Goal: Information Seeking & Learning: Learn about a topic

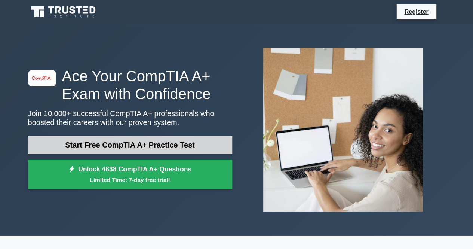
click at [127, 145] on link "Start Free CompTIA A+ Practice Test" at bounding box center [130, 145] width 204 height 18
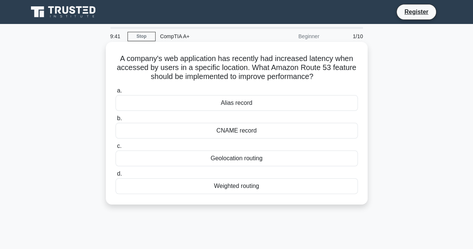
click at [171, 159] on div "Geolocation routing" at bounding box center [236, 158] width 242 height 16
click at [115, 148] on input "c. Geolocation routing" at bounding box center [115, 146] width 0 height 5
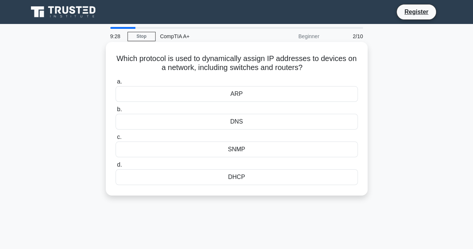
click at [260, 96] on div "ARP" at bounding box center [236, 94] width 242 height 16
click at [115, 84] on input "[PERSON_NAME]" at bounding box center [115, 81] width 0 height 5
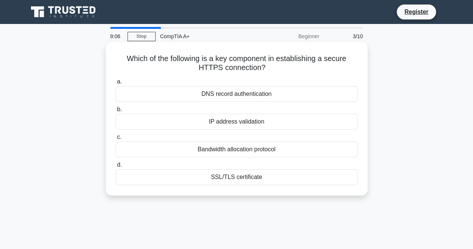
click at [283, 93] on div "DNS record authentication" at bounding box center [236, 94] width 242 height 16
click at [115, 84] on input "a. DNS record authentication" at bounding box center [115, 81] width 0 height 5
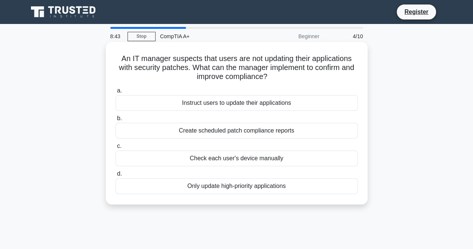
click at [247, 132] on div "Create scheduled patch compliance reports" at bounding box center [236, 131] width 242 height 16
click at [115, 121] on input "b. Create scheduled patch compliance reports" at bounding box center [115, 118] width 0 height 5
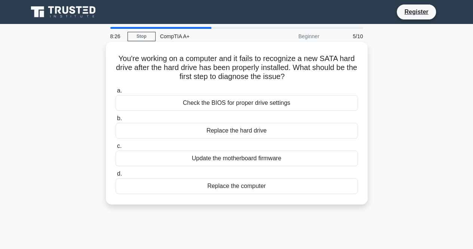
click at [255, 101] on div "Check the BIOS for proper drive settings" at bounding box center [236, 103] width 242 height 16
click at [115, 93] on input "a. Check the BIOS for proper drive settings" at bounding box center [115, 90] width 0 height 5
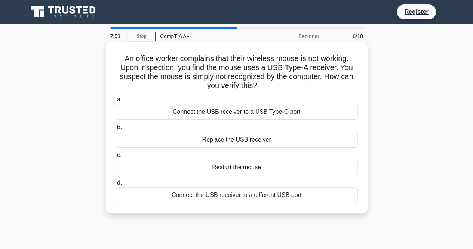
click at [235, 196] on div "Connect the USB receiver to a different USB port" at bounding box center [236, 195] width 242 height 16
click at [115, 185] on input "d. Connect the USB receiver to a different USB port" at bounding box center [115, 182] width 0 height 5
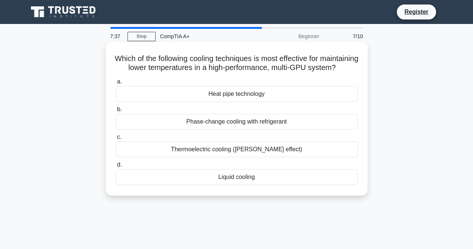
click at [242, 185] on div "Liquid cooling" at bounding box center [236, 177] width 242 height 16
click at [115, 167] on input "d. Liquid cooling" at bounding box center [115, 164] width 0 height 5
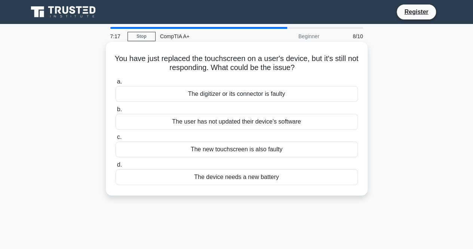
click at [277, 94] on div "The digitizer or its connector is faulty" at bounding box center [236, 94] width 242 height 16
click at [115, 84] on input "a. The digitizer or its connector is faulty" at bounding box center [115, 81] width 0 height 5
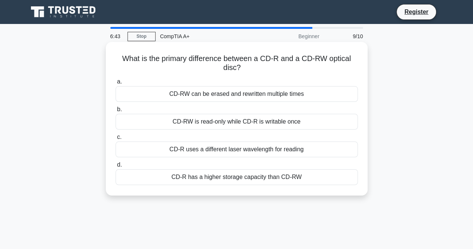
click at [270, 119] on div "CD-RW is read-only while CD-R is writable once" at bounding box center [236, 122] width 242 height 16
click at [115, 112] on input "b. CD-RW is read-only while CD-R is writable once" at bounding box center [115, 109] width 0 height 5
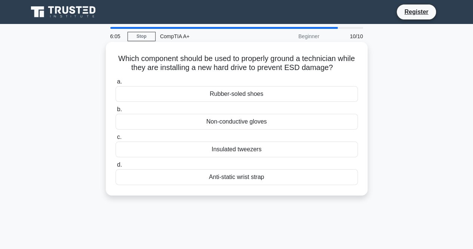
click at [261, 175] on div "Anti-static wrist strap" at bounding box center [236, 177] width 242 height 16
click at [115, 167] on input "d. Anti-static wrist strap" at bounding box center [115, 164] width 0 height 5
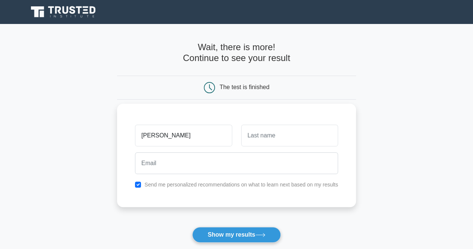
type input "[PERSON_NAME]"
click at [281, 140] on input "text" at bounding box center [289, 135] width 97 height 22
type input "Adams"
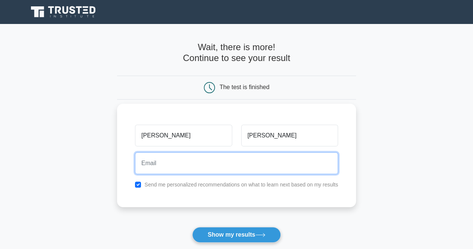
click at [265, 157] on input "email" at bounding box center [236, 163] width 203 height 22
type input "JAdams@makwa-it.com"
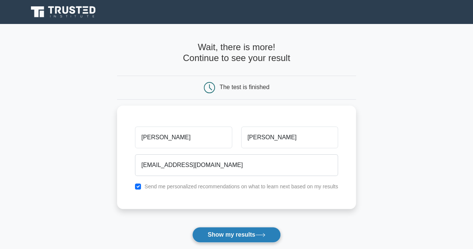
click at [243, 231] on button "Show my results" at bounding box center [236, 234] width 88 height 16
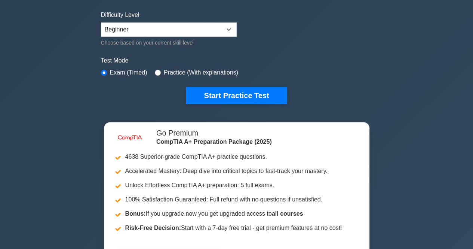
scroll to position [178, 0]
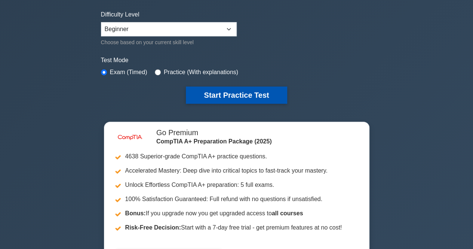
click at [223, 89] on button "Start Practice Test" at bounding box center [236, 94] width 101 height 17
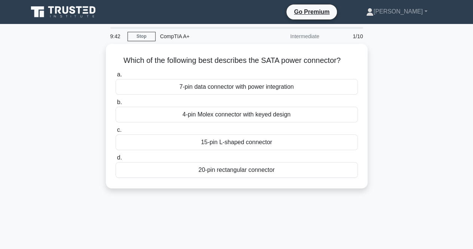
click at [223, 89] on div "7-pin data connector with power integration" at bounding box center [236, 87] width 242 height 16
click at [115, 77] on input "a. 7-pin data connector with power integration" at bounding box center [115, 74] width 0 height 5
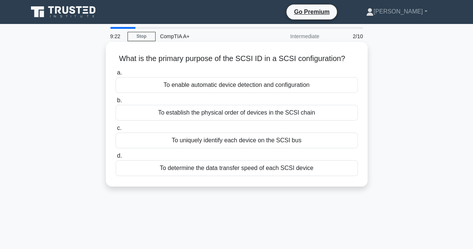
click at [249, 81] on div "To enable automatic device detection and configuration" at bounding box center [236, 85] width 242 height 16
click at [115, 75] on input "a. To enable automatic device detection and configuration" at bounding box center [115, 72] width 0 height 5
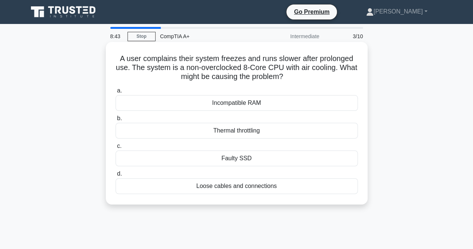
click at [247, 102] on div "Incompatible RAM" at bounding box center [236, 103] width 242 height 16
click at [115, 93] on input "a. Incompatible RAM" at bounding box center [115, 90] width 0 height 5
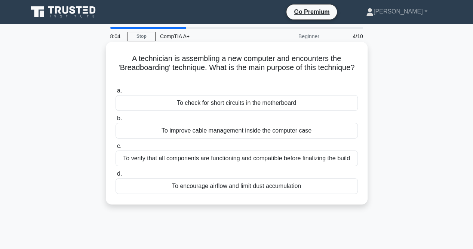
click at [245, 107] on div "To check for short circuits in the motherboard" at bounding box center [236, 103] width 242 height 16
click at [115, 93] on input "a. To check for short circuits in the motherboard" at bounding box center [115, 90] width 0 height 5
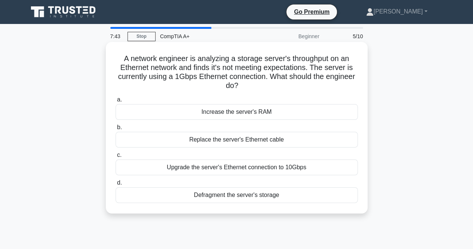
click at [241, 167] on div "Upgrade the server's Ethernet connection to 10Gbps" at bounding box center [236, 167] width 242 height 16
click at [115, 157] on input "c. Upgrade the server's Ethernet connection to 10Gbps" at bounding box center [115, 154] width 0 height 5
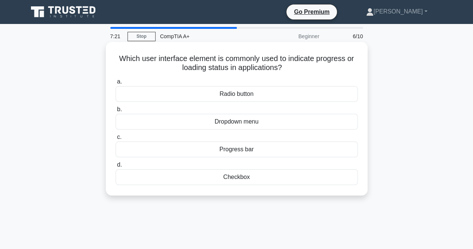
click at [269, 145] on div "Progress bar" at bounding box center [236, 149] width 242 height 16
click at [115, 139] on input "c. Progress bar" at bounding box center [115, 137] width 0 height 5
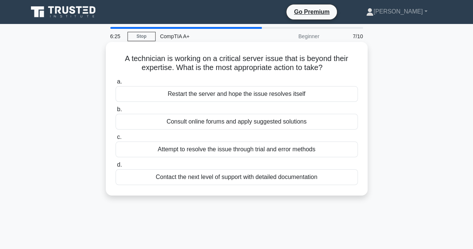
click at [263, 176] on div "Contact the next level of support with detailed documentation" at bounding box center [236, 177] width 242 height 16
click at [115, 167] on input "d. Contact the next level of support with detailed documentation" at bounding box center [115, 164] width 0 height 5
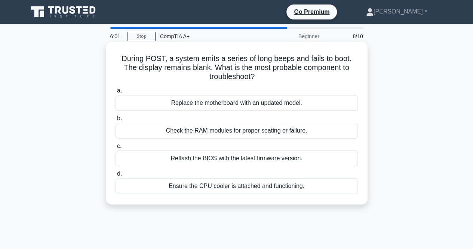
click at [255, 189] on div "Ensure the CPU cooler is attached and functioning." at bounding box center [236, 186] width 242 height 16
click at [115, 176] on input "d. Ensure the CPU cooler is attached and functioning." at bounding box center [115, 173] width 0 height 5
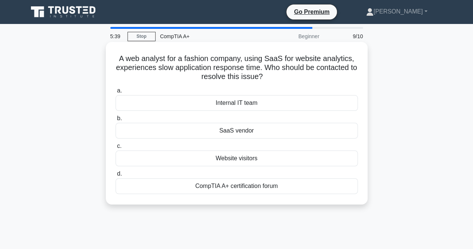
click at [264, 133] on div "SaaS vendor" at bounding box center [236, 131] width 242 height 16
click at [115, 121] on input "b. SaaS vendor" at bounding box center [115, 118] width 0 height 5
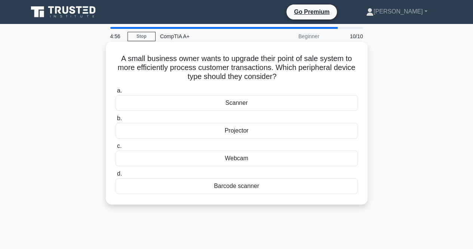
click at [260, 185] on div "Barcode scanner" at bounding box center [236, 186] width 242 height 16
click at [115, 176] on input "d. Barcode scanner" at bounding box center [115, 173] width 0 height 5
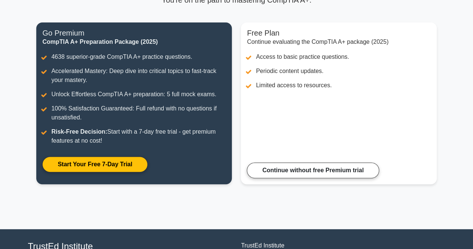
scroll to position [83, 0]
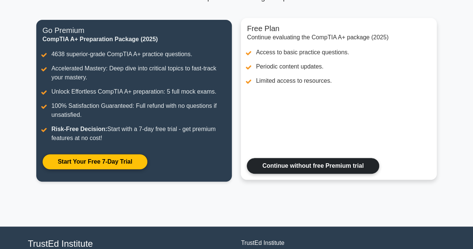
click at [307, 170] on link "Continue without free Premium trial" at bounding box center [313, 166] width 132 height 16
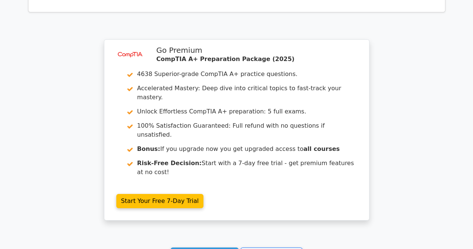
scroll to position [1312, 0]
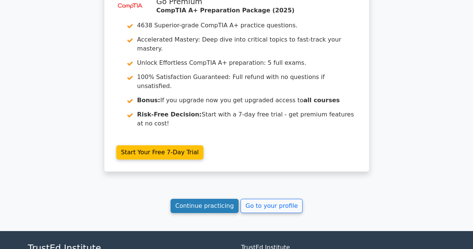
click at [228, 198] on link "Continue practicing" at bounding box center [204, 205] width 68 height 14
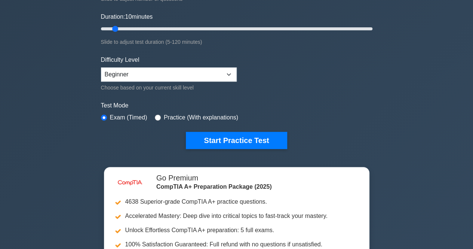
scroll to position [133, 0]
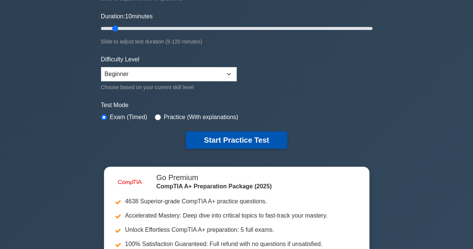
click at [232, 136] on button "Start Practice Test" at bounding box center [236, 139] width 101 height 17
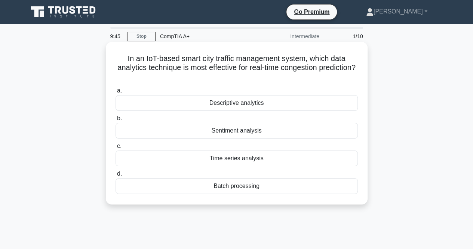
click at [244, 160] on div "Time series analysis" at bounding box center [236, 158] width 242 height 16
click at [115, 148] on input "c. Time series analysis" at bounding box center [115, 146] width 0 height 5
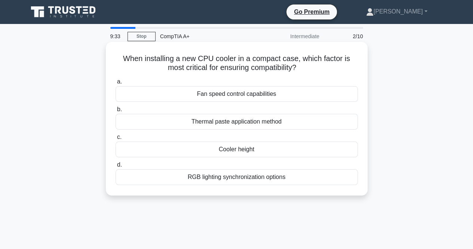
click at [254, 96] on div "Fan speed control capabilities" at bounding box center [236, 94] width 242 height 16
click at [115, 84] on input "a. Fan speed control capabilities" at bounding box center [115, 81] width 0 height 5
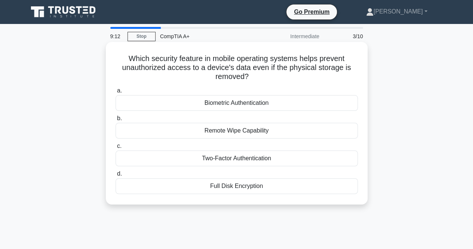
click at [248, 107] on div "Biometric Authentication" at bounding box center [236, 103] width 242 height 16
click at [115, 93] on input "a. Biometric Authentication" at bounding box center [115, 90] width 0 height 5
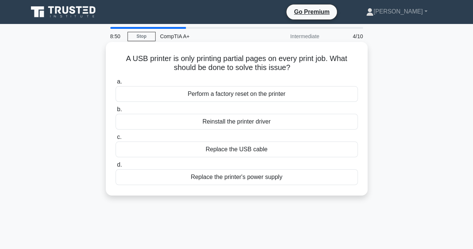
click at [259, 93] on div "Perform a factory reset on the printer" at bounding box center [236, 94] width 242 height 16
click at [115, 84] on input "a. Perform a factory reset on the printer" at bounding box center [115, 81] width 0 height 5
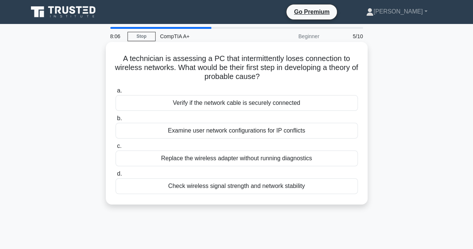
click at [259, 130] on div "Examine user network configurations for IP conflicts" at bounding box center [236, 131] width 242 height 16
click at [115, 121] on input "b. Examine user network configurations for IP conflicts" at bounding box center [115, 118] width 0 height 5
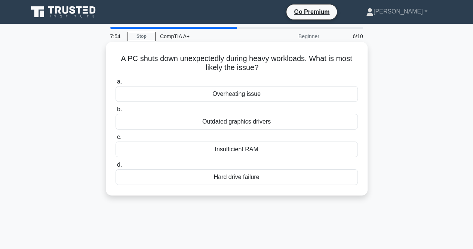
click at [247, 146] on div "Insufficient RAM" at bounding box center [236, 149] width 242 height 16
click at [115, 139] on input "c. Insufficient RAM" at bounding box center [115, 137] width 0 height 5
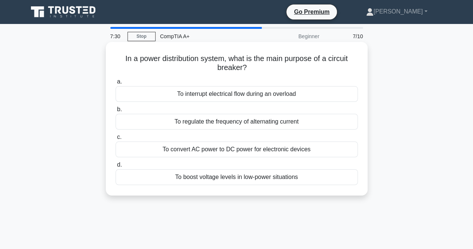
click at [274, 90] on div "To interrupt electrical flow during an overload" at bounding box center [236, 94] width 242 height 16
click at [115, 84] on input "a. To interrupt electrical flow during an overload" at bounding box center [115, 81] width 0 height 5
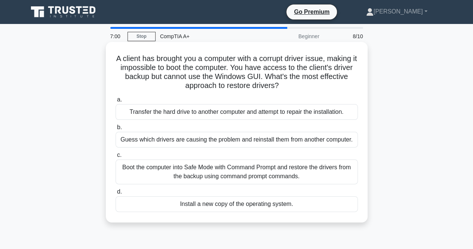
click at [250, 176] on div "Boot the computer into Safe Mode with Command Prompt and restore the drivers fr…" at bounding box center [236, 171] width 242 height 25
click at [115, 157] on input "c. Boot the computer into Safe Mode with Command Prompt and restore the drivers…" at bounding box center [115, 154] width 0 height 5
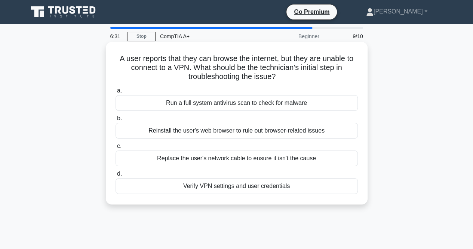
click at [247, 183] on div "Verify VPN settings and user credentials" at bounding box center [236, 186] width 242 height 16
click at [115, 176] on input "d. Verify VPN settings and user credentials" at bounding box center [115, 173] width 0 height 5
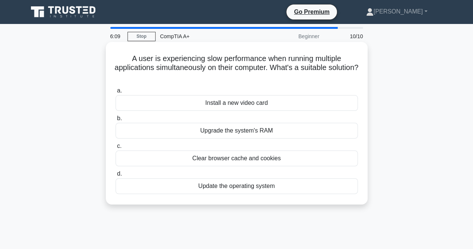
click at [264, 131] on div "Upgrade the system's RAM" at bounding box center [236, 131] width 242 height 16
click at [115, 121] on input "b. Upgrade the system's RAM" at bounding box center [115, 118] width 0 height 5
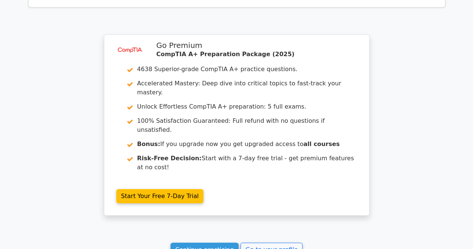
scroll to position [1360, 0]
click at [211, 242] on link "Continue practicing" at bounding box center [204, 249] width 68 height 14
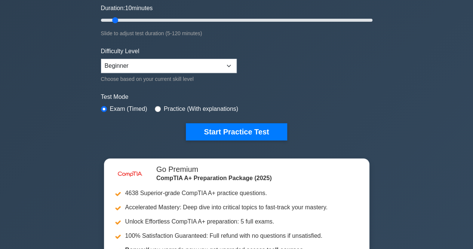
scroll to position [140, 0]
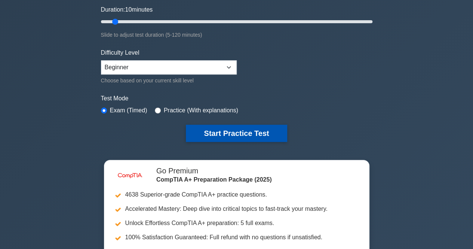
click at [247, 135] on button "Start Practice Test" at bounding box center [236, 132] width 101 height 17
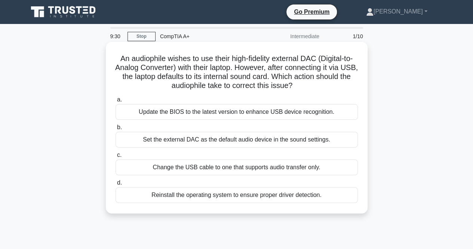
click at [247, 137] on div "Set the external DAC as the default audio device in the sound settings." at bounding box center [236, 140] width 242 height 16
click at [115, 130] on input "b. Set the external DAC as the default audio device in the sound settings." at bounding box center [115, 127] width 0 height 5
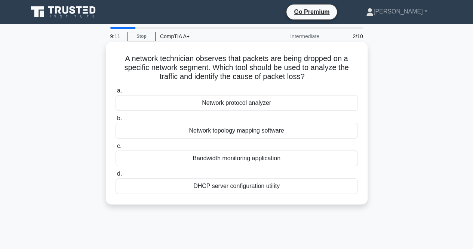
click at [246, 161] on div "Bandwidth monitoring application" at bounding box center [236, 158] width 242 height 16
click at [115, 148] on input "c. Bandwidth monitoring application" at bounding box center [115, 146] width 0 height 5
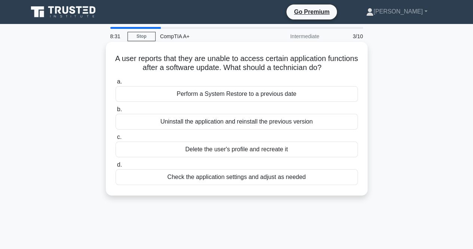
click at [223, 170] on div "Check the application settings and adjust as needed" at bounding box center [236, 177] width 242 height 16
click at [115, 167] on input "d. Check the application settings and adjust as needed" at bounding box center [115, 164] width 0 height 5
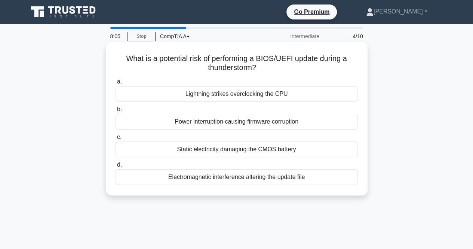
click at [238, 124] on div "Power interruption causing firmware corruption" at bounding box center [236, 122] width 242 height 16
click at [115, 112] on input "b. Power interruption causing firmware corruption" at bounding box center [115, 109] width 0 height 5
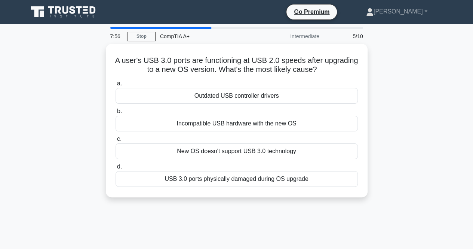
click at [238, 124] on div "Incompatible USB hardware with the new OS" at bounding box center [236, 123] width 242 height 16
click at [115, 114] on input "b. Incompatible USB hardware with the new OS" at bounding box center [115, 111] width 0 height 5
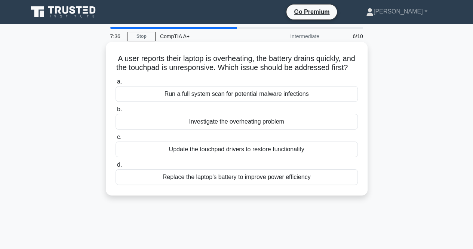
click at [245, 102] on div "Run a full system scan for potential malware infections" at bounding box center [236, 94] width 242 height 16
click at [115, 84] on input "a. Run a full system scan for potential malware infections" at bounding box center [115, 81] width 0 height 5
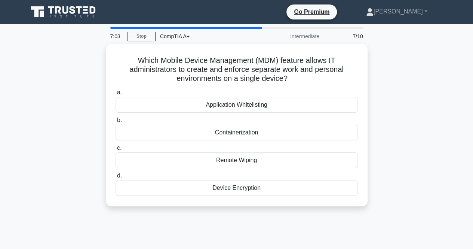
click at [245, 103] on div "Application Whitelisting" at bounding box center [236, 105] width 242 height 16
click at [115, 95] on input "a. Application Whitelisting" at bounding box center [115, 92] width 0 height 5
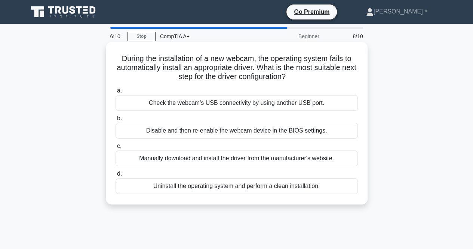
click at [248, 132] on div "Disable and then re-enable the webcam device in the BIOS settings." at bounding box center [236, 131] width 242 height 16
click at [115, 121] on input "b. Disable and then re-enable the webcam device in the BIOS settings." at bounding box center [115, 118] width 0 height 5
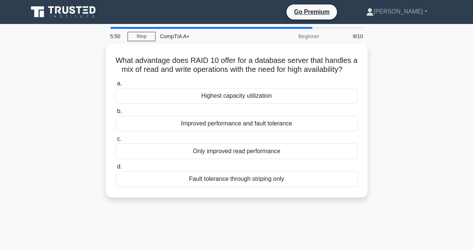
click at [248, 131] on div "Improved performance and fault tolerance" at bounding box center [236, 123] width 242 height 16
click at [115, 114] on input "b. Improved performance and fault tolerance" at bounding box center [115, 111] width 0 height 5
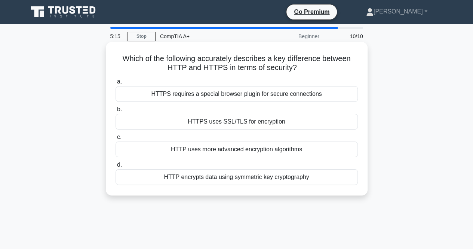
click at [244, 149] on div "HTTP uses more advanced encryption algorithms" at bounding box center [236, 149] width 242 height 16
click at [115, 139] on input "c. HTTP uses more advanced encryption algorithms" at bounding box center [115, 137] width 0 height 5
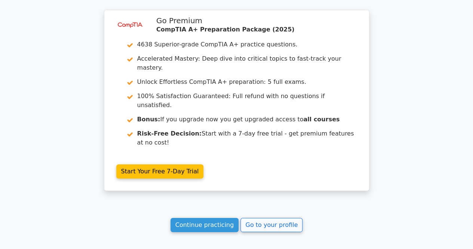
scroll to position [1341, 0]
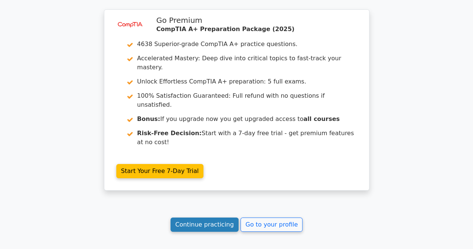
click at [206, 217] on link "Continue practicing" at bounding box center [204, 224] width 68 height 14
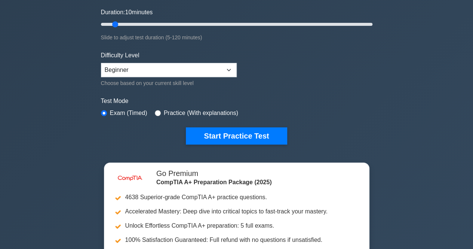
scroll to position [139, 0]
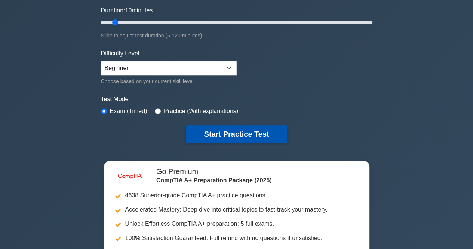
click at [244, 132] on button "Start Practice Test" at bounding box center [236, 133] width 101 height 17
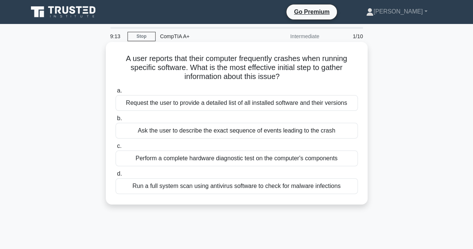
click at [234, 189] on div "Run a full system scan using antivirus software to check for malware infections" at bounding box center [236, 186] width 242 height 16
click at [115, 176] on input "d. Run a full system scan using antivirus software to check for malware infecti…" at bounding box center [115, 173] width 0 height 5
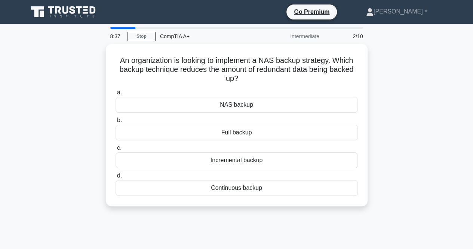
click at [234, 189] on div "Continuous backup" at bounding box center [236, 188] width 242 height 16
click at [115, 178] on input "d. Continuous backup" at bounding box center [115, 175] width 0 height 5
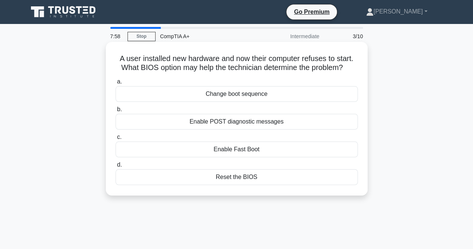
click at [247, 177] on div "Reset the BIOS" at bounding box center [236, 177] width 242 height 16
click at [115, 167] on input "d. Reset the BIOS" at bounding box center [115, 164] width 0 height 5
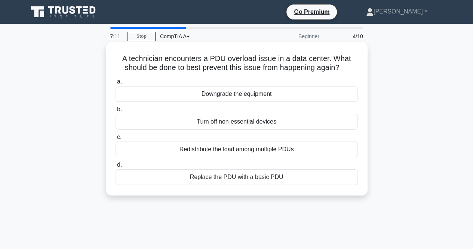
click at [261, 154] on div "Redistribute the load among multiple PDUs" at bounding box center [236, 149] width 242 height 16
click at [115, 139] on input "c. Redistribute the load among multiple PDUs" at bounding box center [115, 137] width 0 height 5
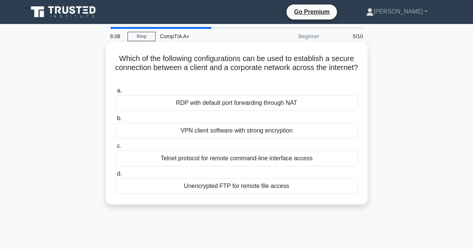
click at [258, 135] on div "VPN client software with strong encryption" at bounding box center [236, 131] width 242 height 16
click at [115, 121] on input "b. VPN client software with strong encryption" at bounding box center [115, 118] width 0 height 5
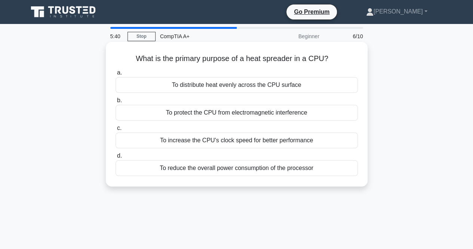
click at [263, 87] on div "To distribute heat evenly across the CPU surface" at bounding box center [236, 85] width 242 height 16
click at [115, 75] on input "a. To distribute heat evenly across the CPU surface" at bounding box center [115, 72] width 0 height 5
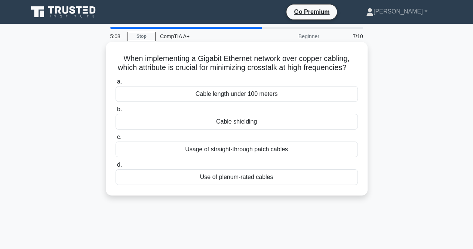
click at [258, 102] on div "Cable length under 100 meters" at bounding box center [236, 94] width 242 height 16
click at [115, 84] on input "a. Cable length under 100 meters" at bounding box center [115, 81] width 0 height 5
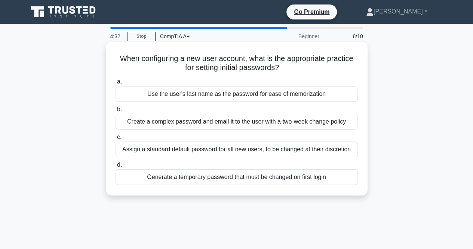
click at [247, 178] on div "Generate a temporary password that must be changed on first login" at bounding box center [236, 177] width 242 height 16
click at [115, 167] on input "d. Generate a temporary password that must be changed on first login" at bounding box center [115, 164] width 0 height 5
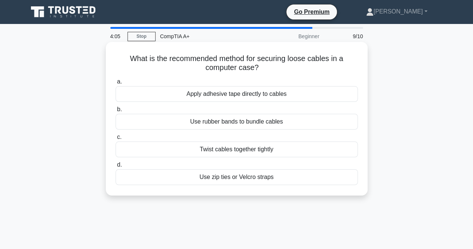
click at [287, 119] on div "Use rubber bands to bundle cables" at bounding box center [236, 122] width 242 height 16
click at [115, 112] on input "b. Use rubber bands to bundle cables" at bounding box center [115, 109] width 0 height 5
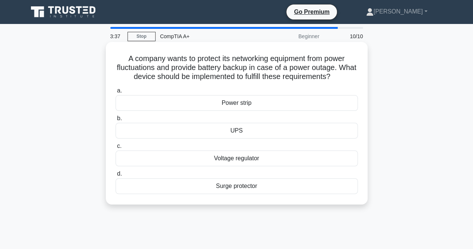
click at [246, 133] on div "UPS" at bounding box center [236, 131] width 242 height 16
click at [115, 121] on input "b. UPS" at bounding box center [115, 118] width 0 height 5
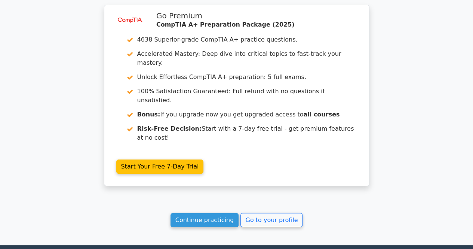
scroll to position [1313, 0]
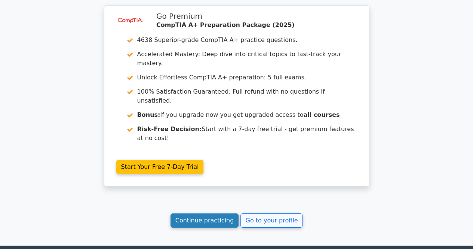
click at [219, 213] on link "Continue practicing" at bounding box center [204, 220] width 68 height 14
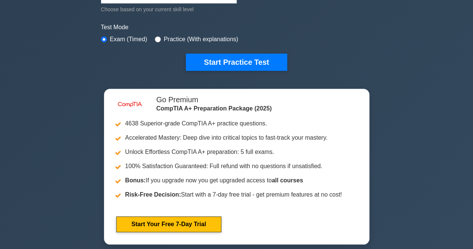
scroll to position [211, 0]
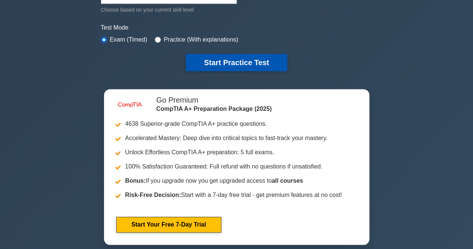
click at [233, 55] on button "Start Practice Test" at bounding box center [236, 62] width 101 height 17
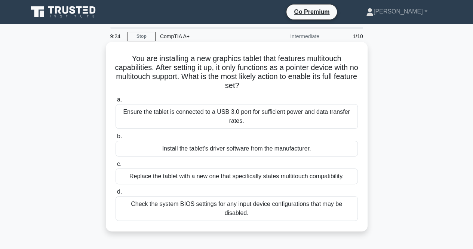
click at [279, 204] on div "Check the system BIOS settings for any input device configurations that may be …" at bounding box center [236, 208] width 242 height 25
click at [115, 194] on input "d. Check the system BIOS settings for any input device configurations that may …" at bounding box center [115, 191] width 0 height 5
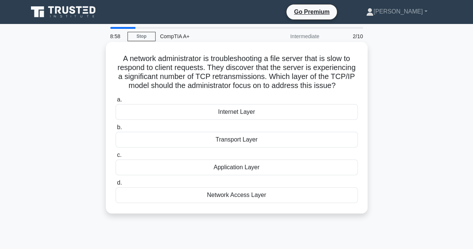
click at [255, 196] on div "Network Access Layer" at bounding box center [236, 195] width 242 height 16
click at [115, 185] on input "d. Network Access Layer" at bounding box center [115, 182] width 0 height 5
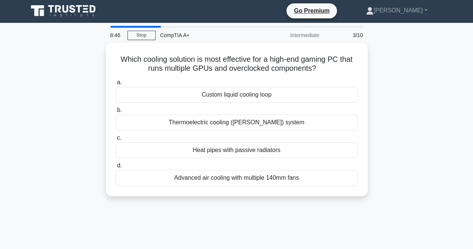
scroll to position [1, 0]
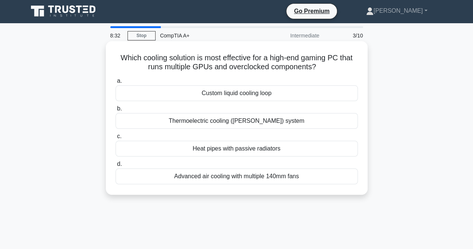
click at [244, 99] on div "Custom liquid cooling loop" at bounding box center [236, 93] width 242 height 16
click at [115, 83] on input "a. Custom liquid cooling loop" at bounding box center [115, 80] width 0 height 5
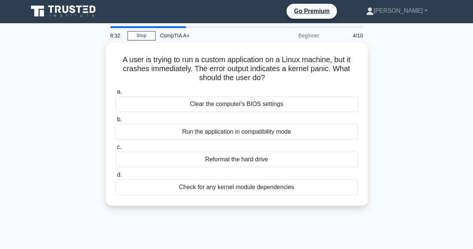
scroll to position [0, 0]
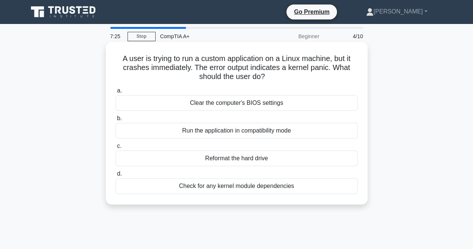
click at [289, 189] on div "Check for any kernel module dependencies" at bounding box center [236, 186] width 242 height 16
click at [115, 176] on input "d. Check for any kernel module dependencies" at bounding box center [115, 173] width 0 height 5
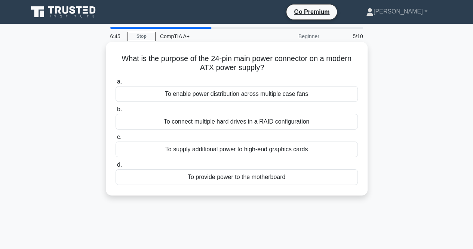
click at [311, 95] on div "To enable power distribution across multiple case fans" at bounding box center [236, 94] width 242 height 16
click at [115, 84] on input "a. To enable power distribution across multiple case fans" at bounding box center [115, 81] width 0 height 5
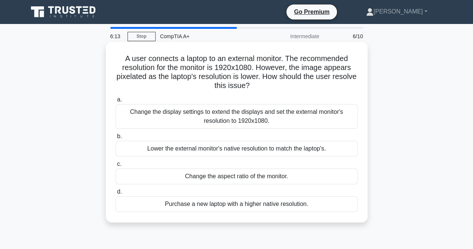
click at [315, 119] on div "Change the display settings to extend the displays and set the external monitor…" at bounding box center [236, 116] width 242 height 25
click at [115, 102] on input "a. Change the display settings to extend the displays and set the external moni…" at bounding box center [115, 99] width 0 height 5
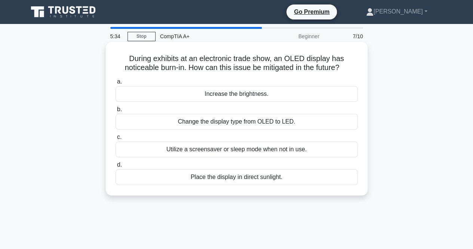
click at [256, 152] on div "Utilize a screensaver or sleep mode when not in use." at bounding box center [236, 149] width 242 height 16
click at [115, 139] on input "c. Utilize a screensaver or sleep mode when not in use." at bounding box center [115, 137] width 0 height 5
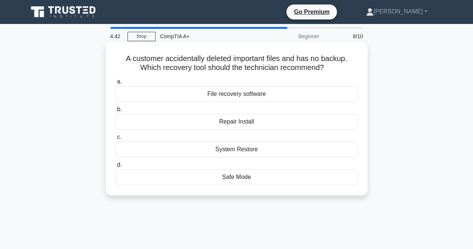
click at [284, 98] on div "File recovery software" at bounding box center [236, 94] width 242 height 16
click at [115, 84] on input "a. File recovery software" at bounding box center [115, 81] width 0 height 5
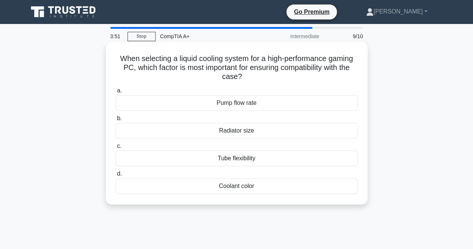
click at [278, 133] on div "Radiator size" at bounding box center [236, 131] width 242 height 16
click at [115, 121] on input "b. Radiator size" at bounding box center [115, 118] width 0 height 5
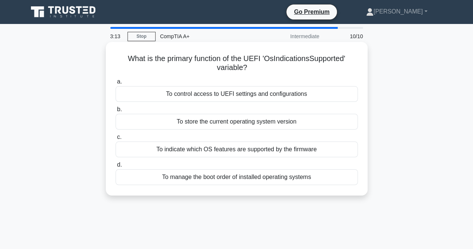
click at [256, 93] on div "To control access to UEFI settings and configurations" at bounding box center [236, 94] width 242 height 16
click at [115, 84] on input "a. To control access to UEFI settings and configurations" at bounding box center [115, 81] width 0 height 5
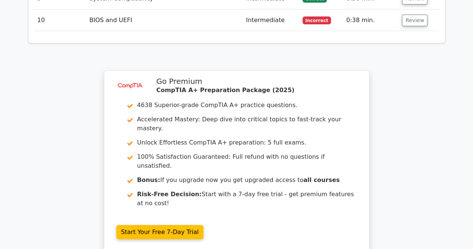
scroll to position [1414, 0]
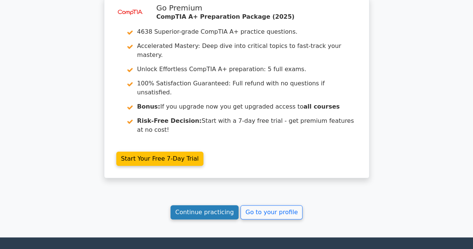
click at [219, 205] on link "Continue practicing" at bounding box center [204, 212] width 68 height 14
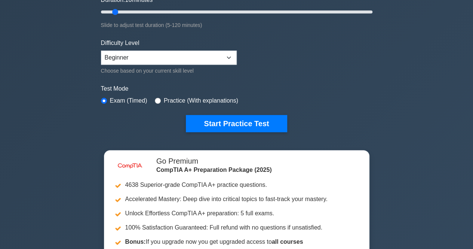
scroll to position [151, 0]
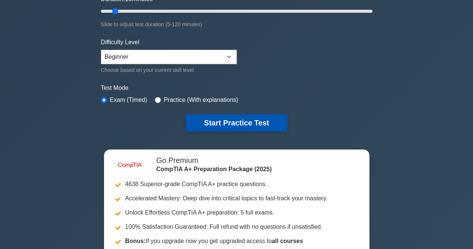
click at [227, 125] on button "Start Practice Test" at bounding box center [236, 122] width 101 height 17
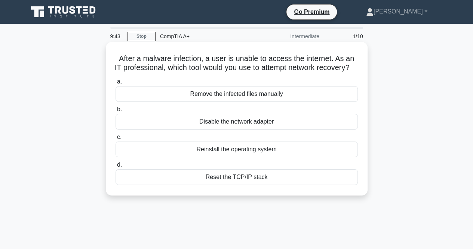
click at [249, 184] on div "Reset the TCP/IP stack" at bounding box center [236, 177] width 242 height 16
click at [115, 167] on input "d. Reset the TCP/IP stack" at bounding box center [115, 164] width 0 height 5
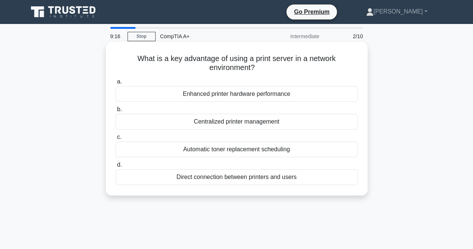
click at [286, 123] on div "Centralized printer management" at bounding box center [236, 122] width 242 height 16
click at [115, 112] on input "b. Centralized printer management" at bounding box center [115, 109] width 0 height 5
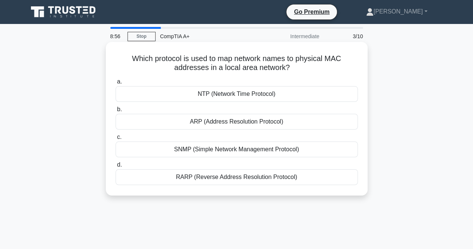
click at [269, 125] on div "ARP (Address Resolution Protocol)" at bounding box center [236, 122] width 242 height 16
click at [115, 112] on input "b. ARP (Address Resolution Protocol)" at bounding box center [115, 109] width 0 height 5
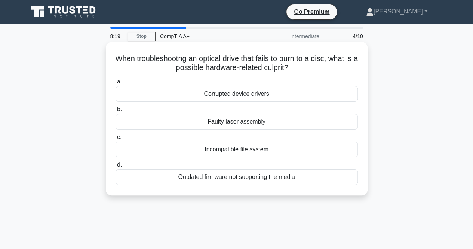
click at [267, 176] on div "Outdated firmware not supporting the media" at bounding box center [236, 177] width 242 height 16
click at [115, 167] on input "d. Outdated firmware not supporting the media" at bounding box center [115, 164] width 0 height 5
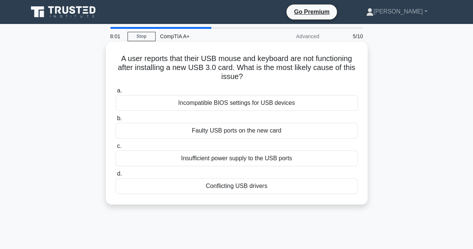
click at [271, 103] on div "Incompatible BIOS settings for USB devices" at bounding box center [236, 103] width 242 height 16
click at [115, 93] on input "a. Incompatible BIOS settings for USB devices" at bounding box center [115, 90] width 0 height 5
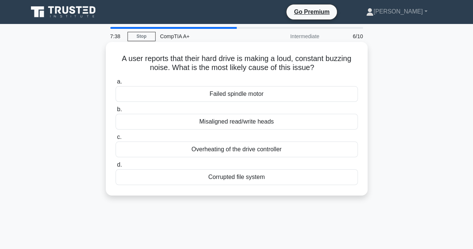
click at [275, 120] on div "Misaligned read/write heads" at bounding box center [236, 122] width 242 height 16
click at [115, 112] on input "b. Misaligned read/write heads" at bounding box center [115, 109] width 0 height 5
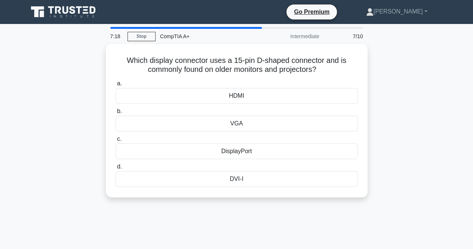
click at [275, 120] on div "VGA" at bounding box center [236, 123] width 242 height 16
click at [115, 114] on input "b. VGA" at bounding box center [115, 111] width 0 height 5
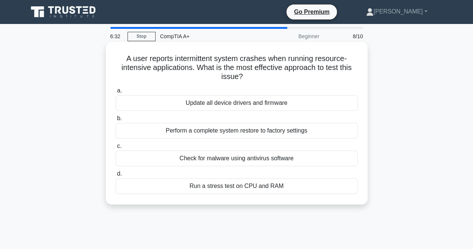
click at [292, 127] on div "Perform a complete system restore to factory settings" at bounding box center [236, 131] width 242 height 16
click at [115, 121] on input "b. Perform a complete system restore to factory settings" at bounding box center [115, 118] width 0 height 5
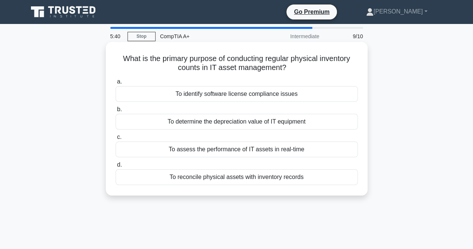
click at [291, 179] on div "To reconcile physical assets with inventory records" at bounding box center [236, 177] width 242 height 16
click at [115, 167] on input "d. To reconcile physical assets with inventory records" at bounding box center [115, 164] width 0 height 5
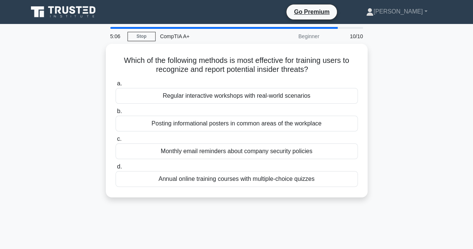
click at [291, 179] on div "Annual online training courses with multiple-choice quizzes" at bounding box center [236, 179] width 242 height 16
click at [115, 169] on input "d. Annual online training courses with multiple-choice quizzes" at bounding box center [115, 166] width 0 height 5
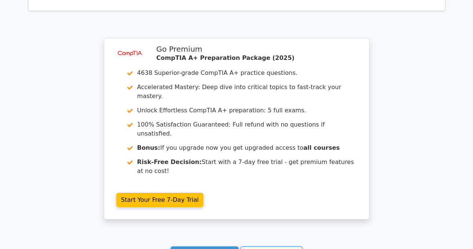
scroll to position [1186, 0]
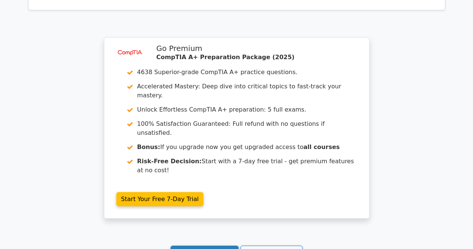
click at [199, 245] on link "Continue practicing" at bounding box center [204, 252] width 68 height 14
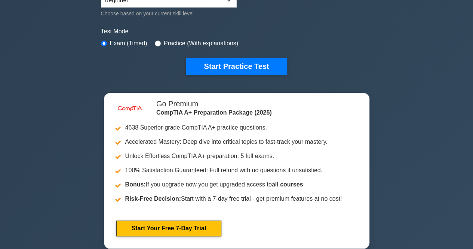
scroll to position [203, 0]
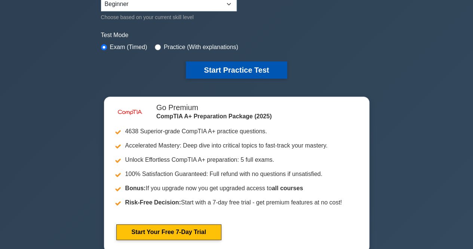
click at [236, 72] on button "Start Practice Test" at bounding box center [236, 69] width 101 height 17
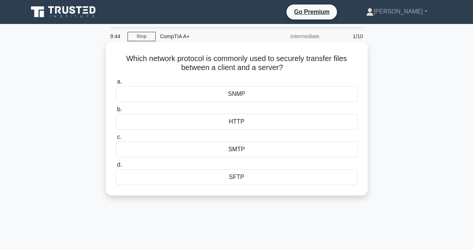
click at [272, 93] on div "SNMP" at bounding box center [236, 94] width 242 height 16
click at [115, 84] on input "a. SNMP" at bounding box center [115, 81] width 0 height 5
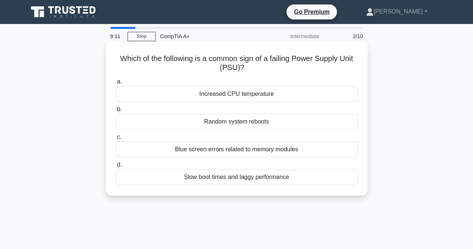
click at [246, 174] on div "Slow boot times and laggy performance" at bounding box center [236, 177] width 242 height 16
click at [115, 167] on input "d. Slow boot times and laggy performance" at bounding box center [115, 164] width 0 height 5
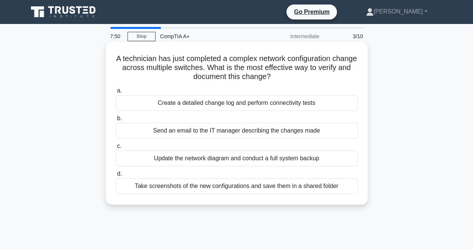
click at [279, 105] on div "Create a detailed change log and perform connectivity tests" at bounding box center [236, 103] width 242 height 16
click at [115, 93] on input "a. Create a detailed change log and perform connectivity tests" at bounding box center [115, 90] width 0 height 5
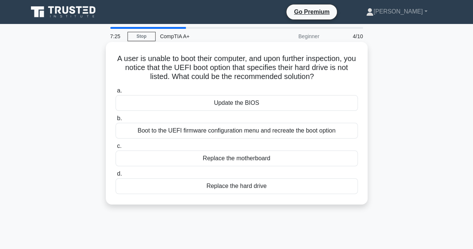
click at [305, 135] on div "Boot to the UEFI firmware configuration menu and recreate the boot option" at bounding box center [236, 131] width 242 height 16
click at [115, 121] on input "b. Boot to the UEFI firmware configuration menu and recreate the boot option" at bounding box center [115, 118] width 0 height 5
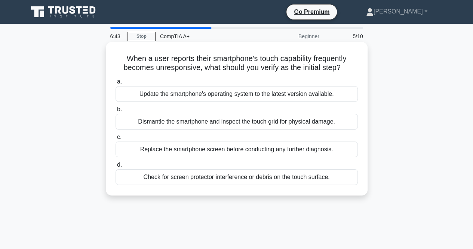
click at [309, 123] on div "Dismantle the smartphone and inspect the touch grid for physical damage." at bounding box center [236, 122] width 242 height 16
click at [115, 112] on input "b. Dismantle the smartphone and inspect the touch grid for physical damage." at bounding box center [115, 109] width 0 height 5
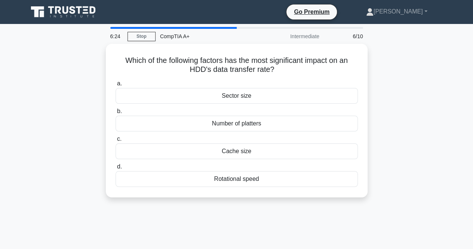
click at [309, 123] on div "Number of platters" at bounding box center [236, 123] width 242 height 16
click at [115, 114] on input "b. Number of platters" at bounding box center [115, 111] width 0 height 5
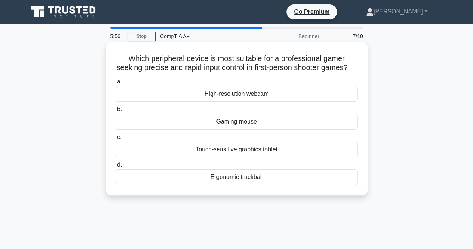
click at [275, 185] on div "Ergonomic trackball" at bounding box center [236, 177] width 242 height 16
click at [115, 167] on input "d. Ergonomic trackball" at bounding box center [115, 164] width 0 height 5
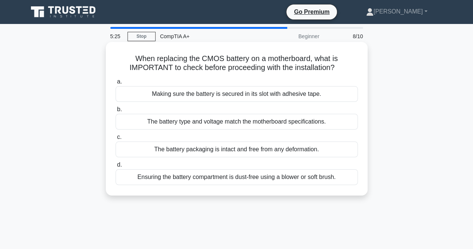
click at [308, 98] on div "Making sure the battery is secured in its slot with adhesive tape." at bounding box center [236, 94] width 242 height 16
click at [115, 84] on input "a. Making sure the battery is secured in its slot with adhesive tape." at bounding box center [115, 81] width 0 height 5
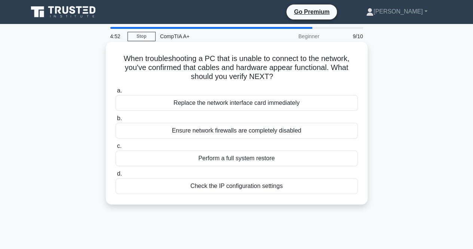
click at [295, 104] on div "Replace the network interface card immediately" at bounding box center [236, 103] width 242 height 16
click at [115, 93] on input "a. Replace the network interface card immediately" at bounding box center [115, 90] width 0 height 5
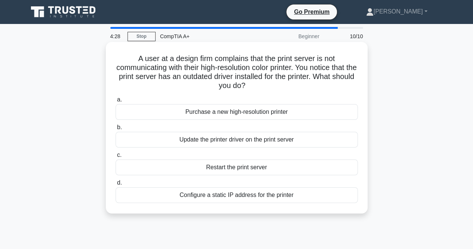
click at [289, 134] on div "Update the printer driver on the print server" at bounding box center [236, 140] width 242 height 16
click at [115, 130] on input "b. Update the printer driver on the print server" at bounding box center [115, 127] width 0 height 5
